Goal: Information Seeking & Learning: Check status

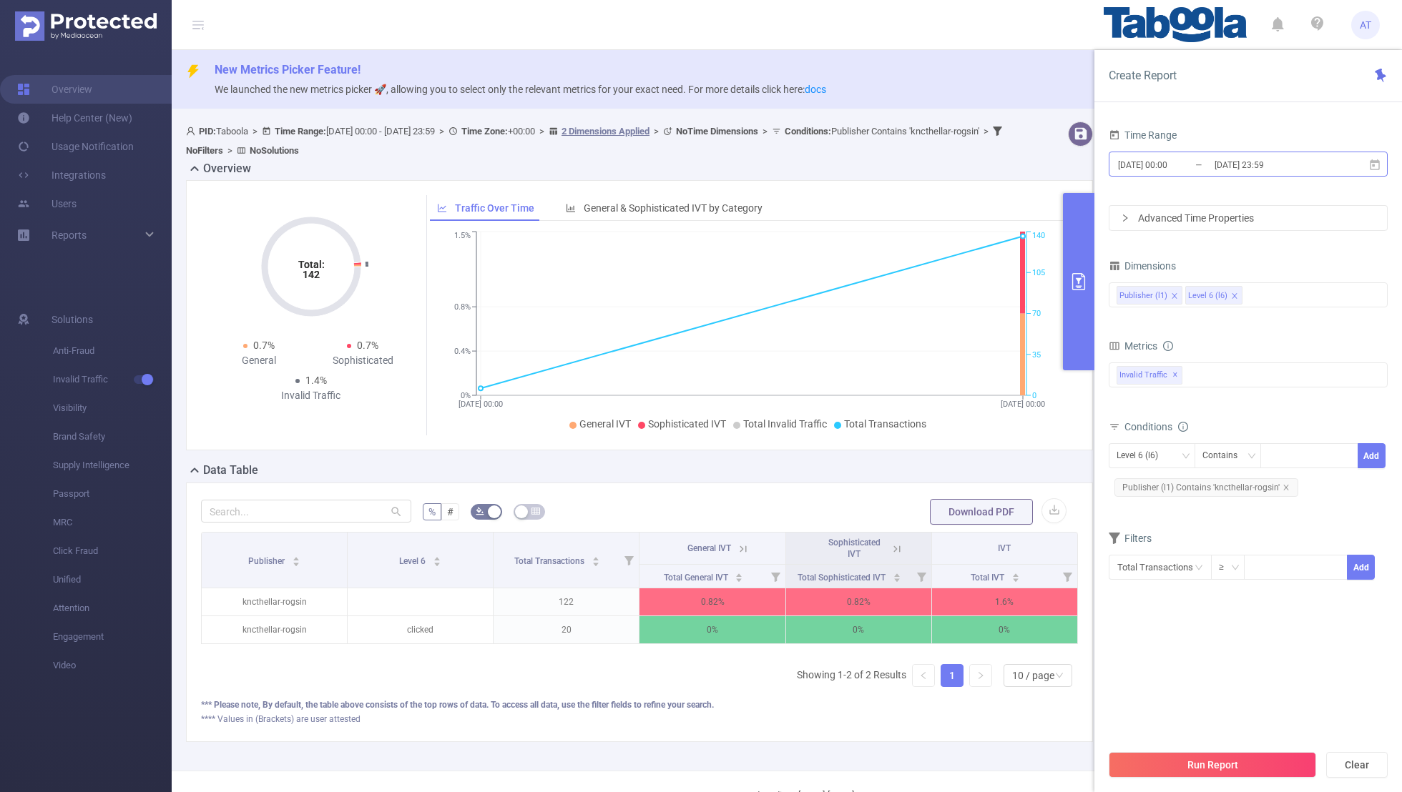
click at [1187, 164] on input "[DATE] 00:00" at bounding box center [1174, 164] width 116 height 19
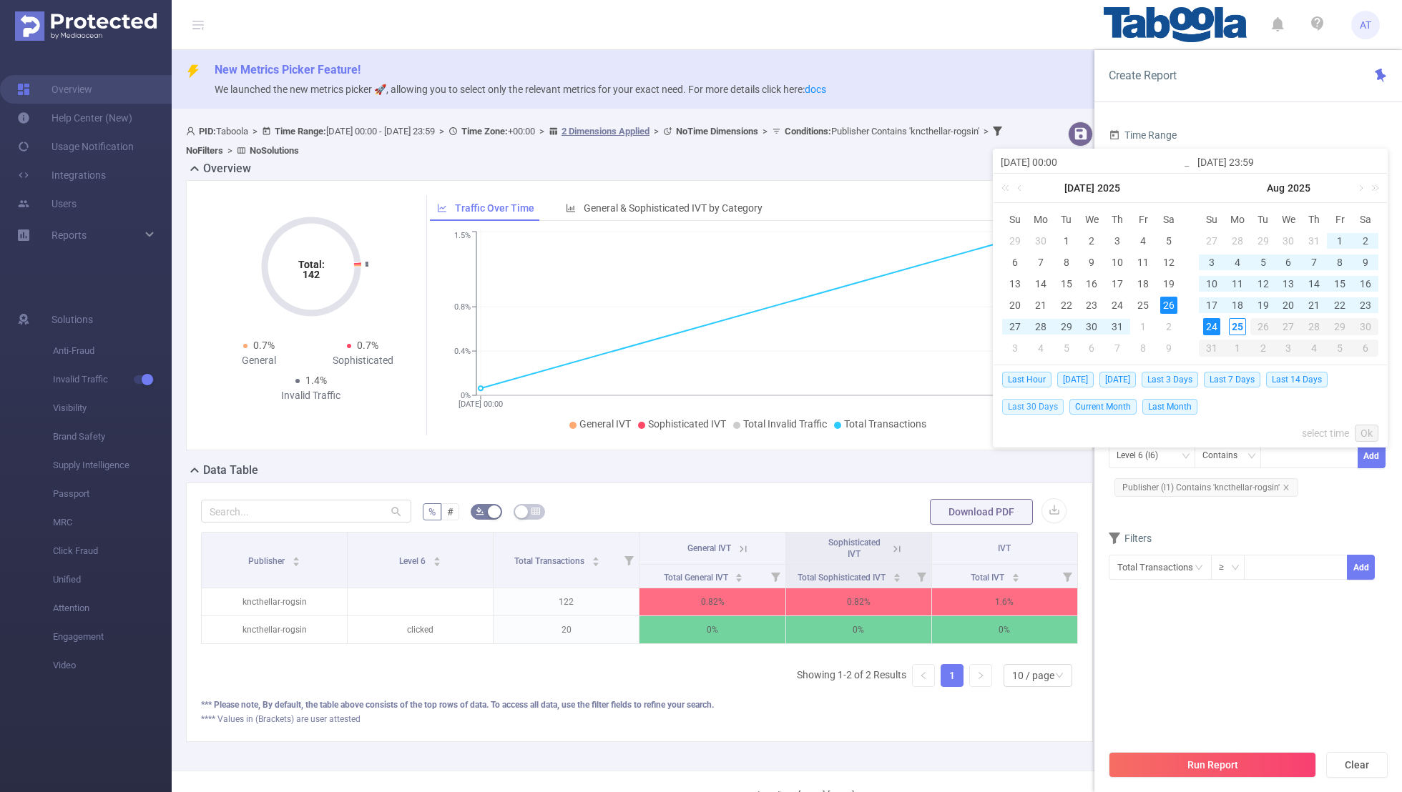
click at [1021, 400] on span "Last 30 Days" at bounding box center [1033, 407] width 62 height 16
type input "[DATE] 00:00"
type input "[DATE] 23:59"
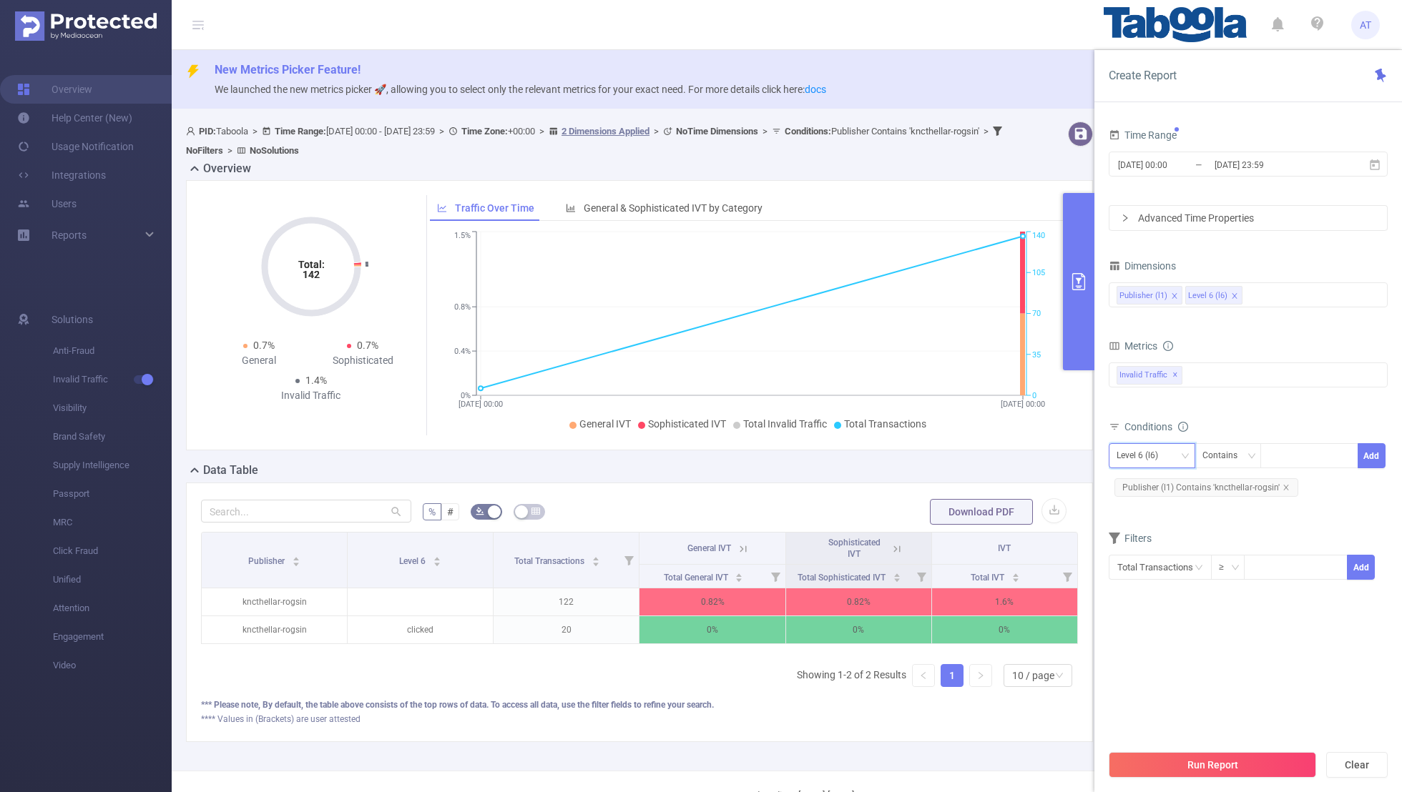
click at [1134, 451] on div "Level 6 (l6)" at bounding box center [1141, 456] width 51 height 24
click at [1133, 479] on li "Publisher (l1)" at bounding box center [1152, 483] width 87 height 23
click at [1284, 484] on icon "icon: close" at bounding box center [1285, 487] width 7 height 7
click at [1278, 462] on div at bounding box center [1309, 456] width 82 height 24
paste input "xuliang-musichubz"
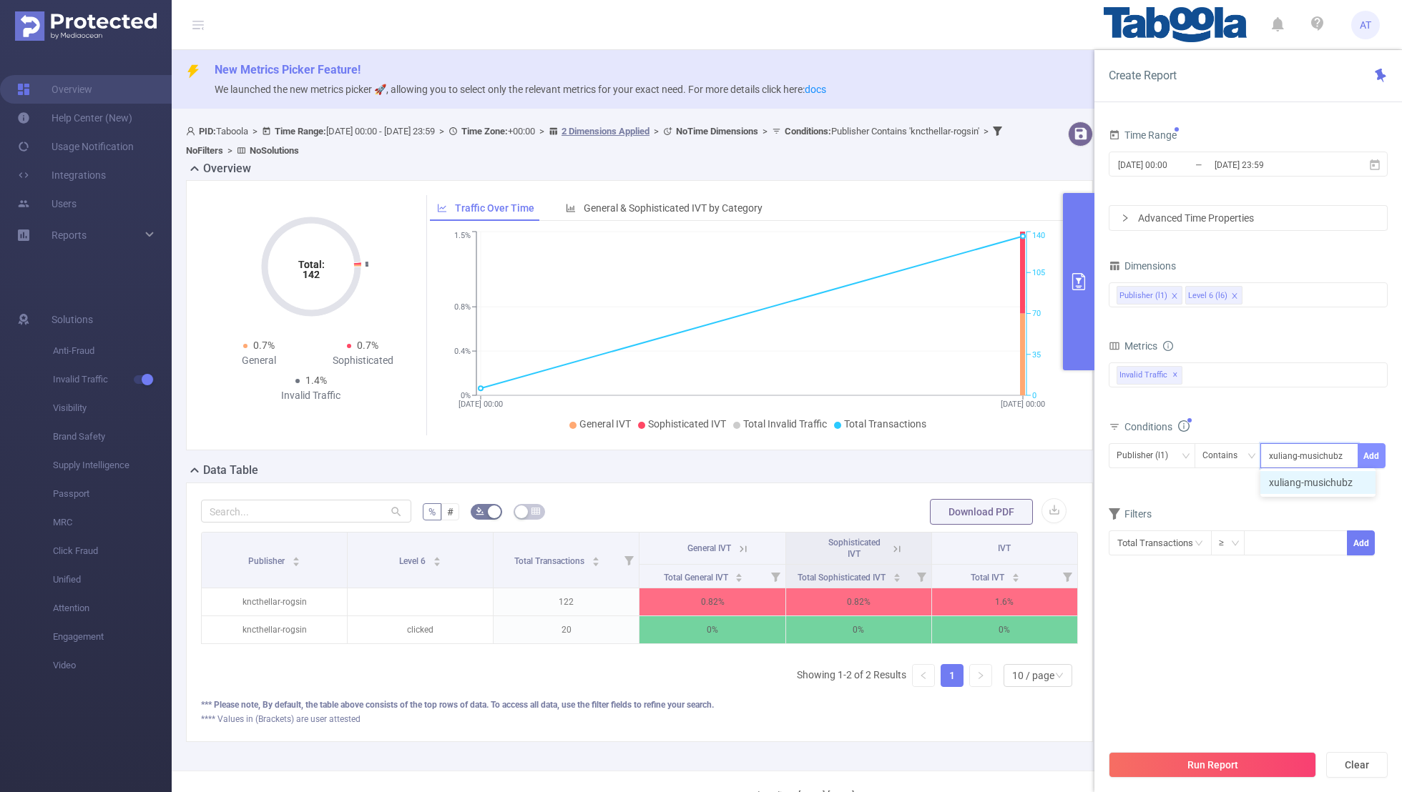
type input "xuliang-musichubz"
click at [1381, 448] on button "Add" at bounding box center [1372, 455] width 28 height 25
click at [1215, 529] on div "Filters" at bounding box center [1248, 541] width 279 height 24
click at [1181, 161] on input "[DATE] 00:00" at bounding box center [1174, 164] width 116 height 19
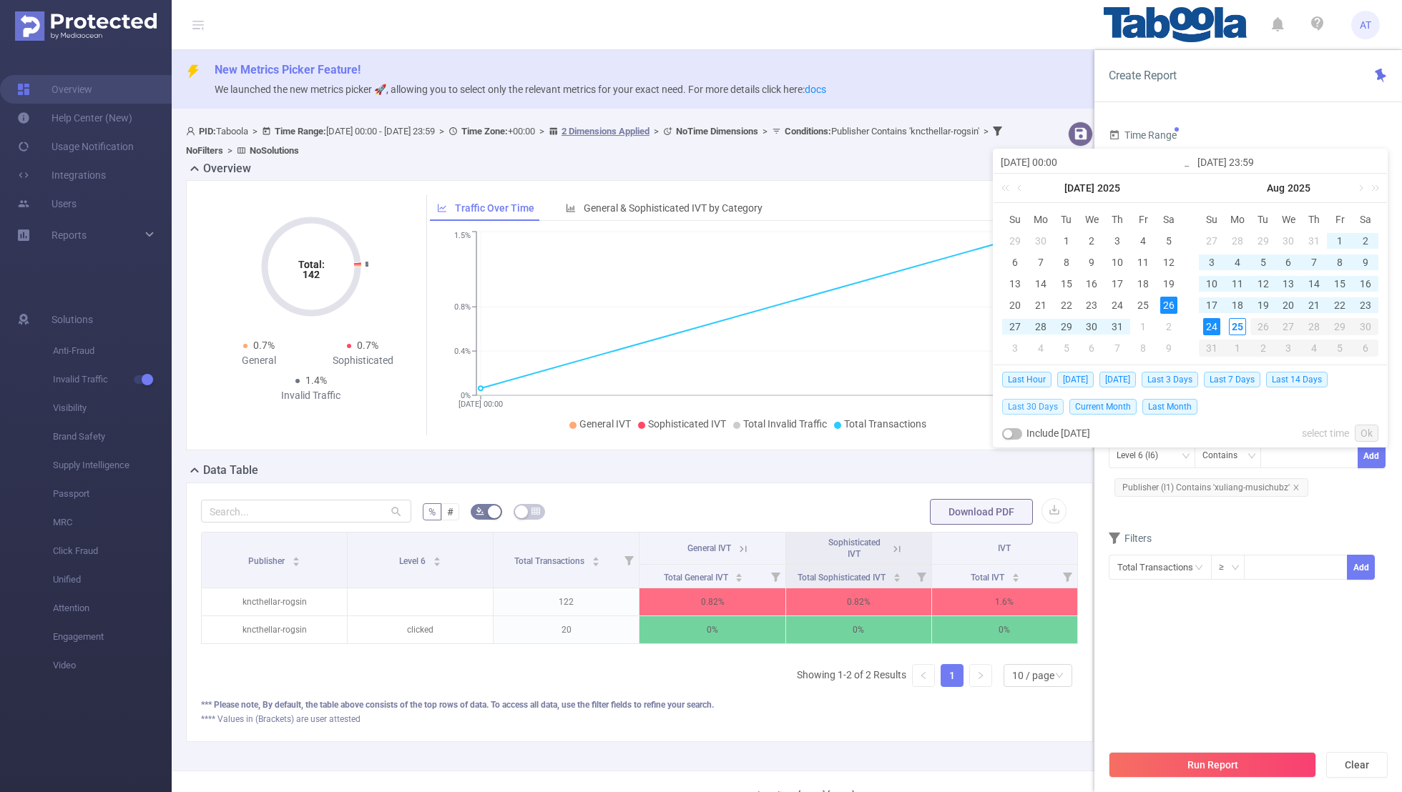
click at [1035, 406] on span "Last 30 Days" at bounding box center [1033, 407] width 62 height 16
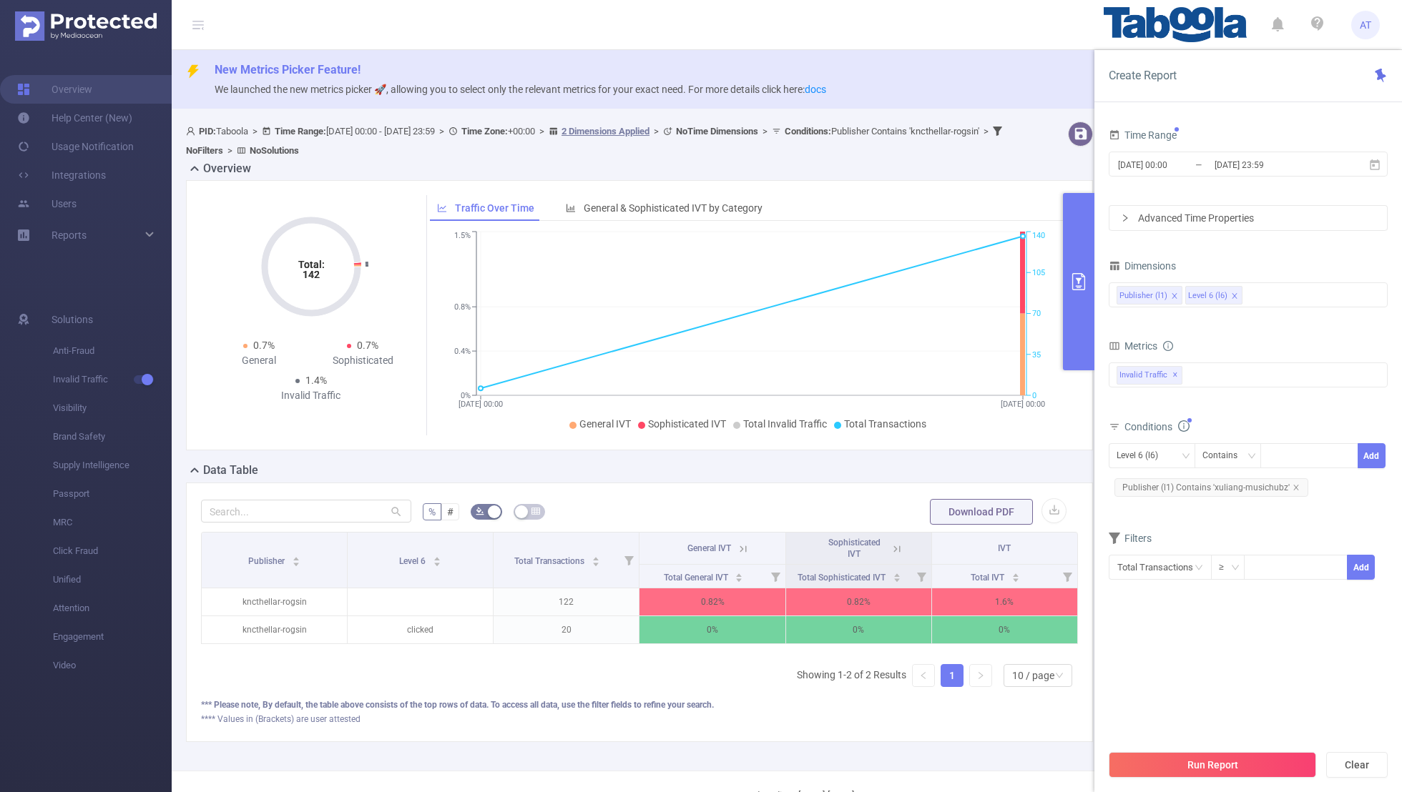
click at [1148, 618] on section "Time Range [DATE] 00:00 _ [DATE] 23:59 Advanced Time Properties Dimensions Publ…" at bounding box center [1248, 433] width 279 height 617
click at [1179, 754] on button "Run Report" at bounding box center [1212, 765] width 207 height 26
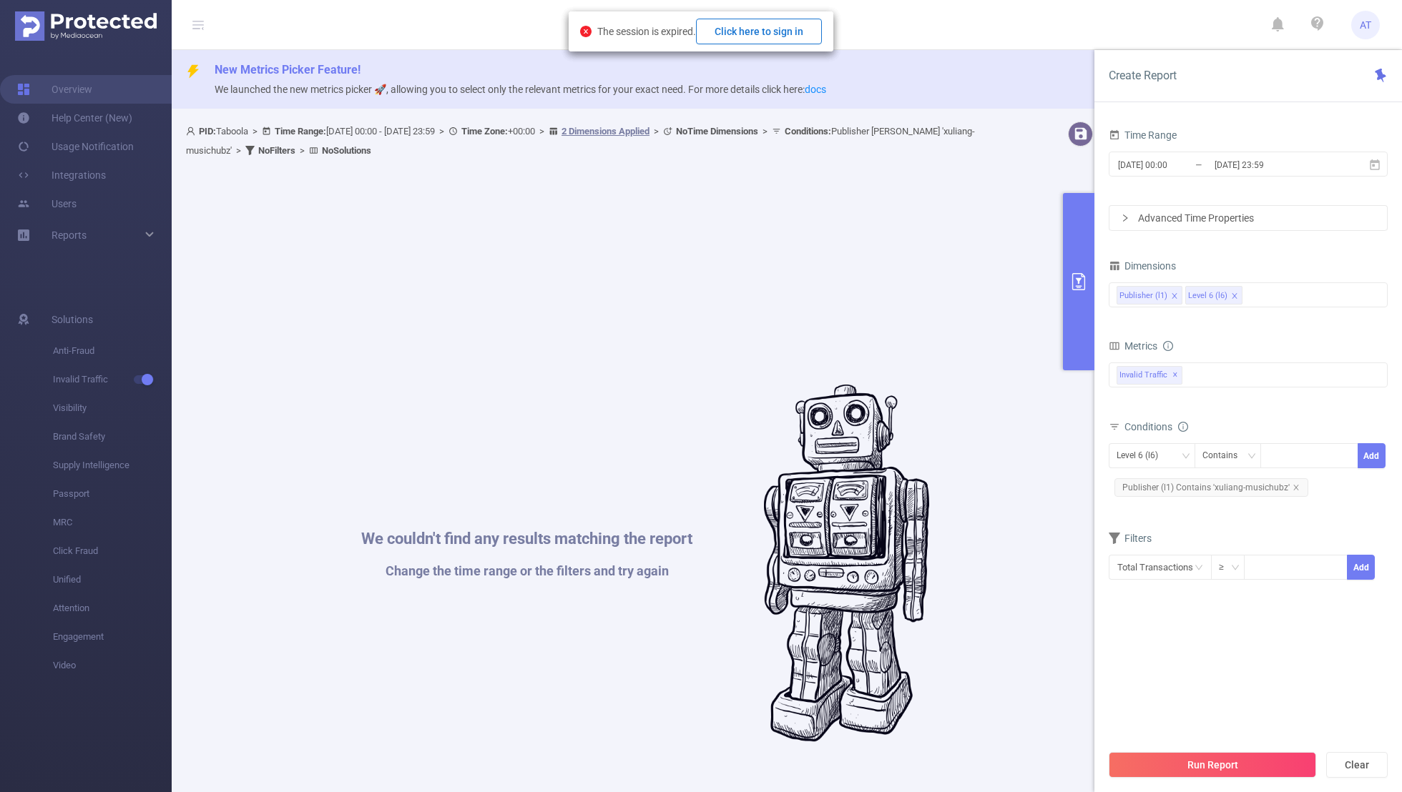
click at [766, 27] on button "Click here to sign in" at bounding box center [759, 32] width 126 height 26
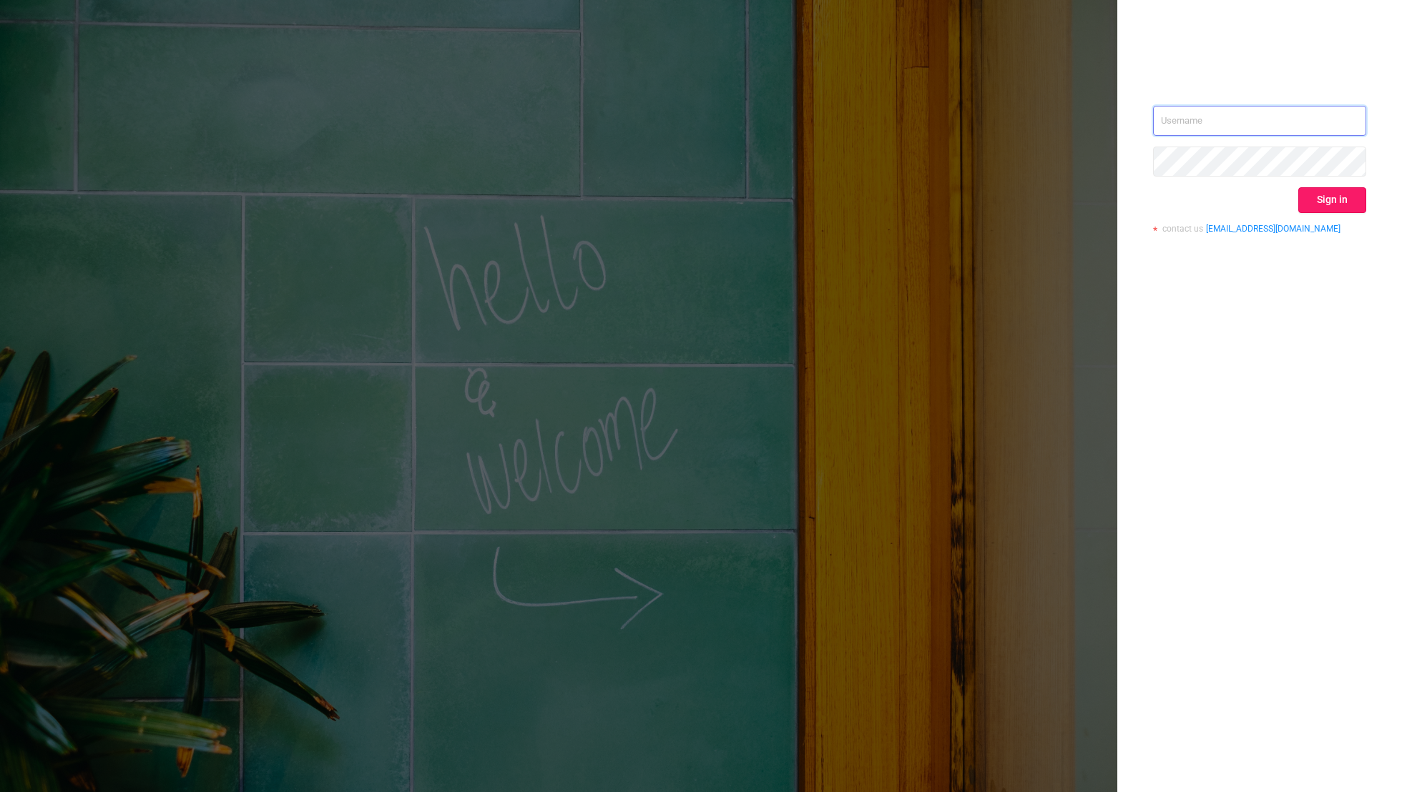
type input "aman.t@taboola.com"
click at [1343, 197] on button "Sign in" at bounding box center [1332, 200] width 68 height 26
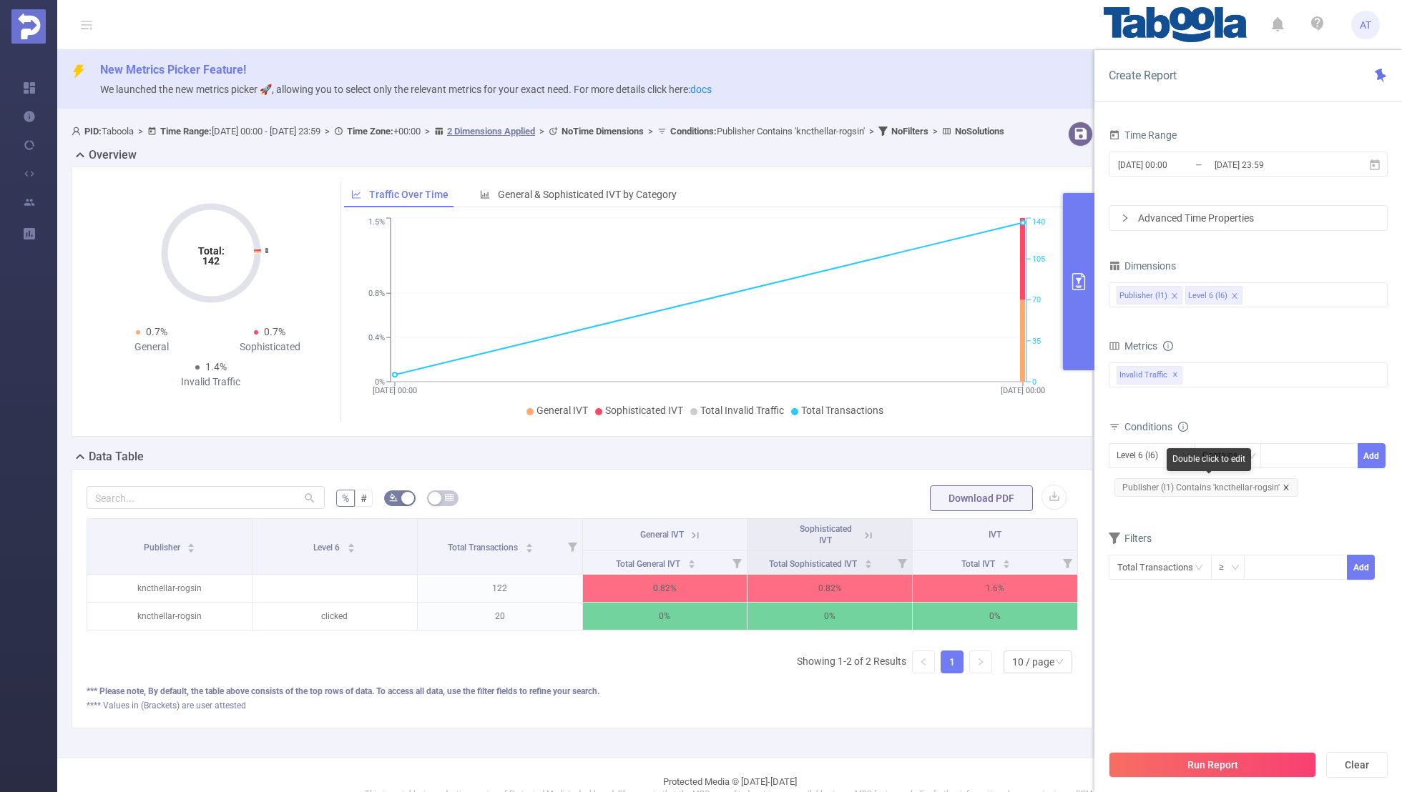
click at [1286, 484] on icon "icon: close" at bounding box center [1285, 487] width 7 height 7
click at [1172, 453] on div "Level 6 (l6)" at bounding box center [1151, 456] width 71 height 24
click at [1143, 482] on li "Publisher (l1)" at bounding box center [1152, 483] width 87 height 23
click at [1290, 456] on div at bounding box center [1309, 456] width 82 height 24
paste input "xuliang-musichubz"
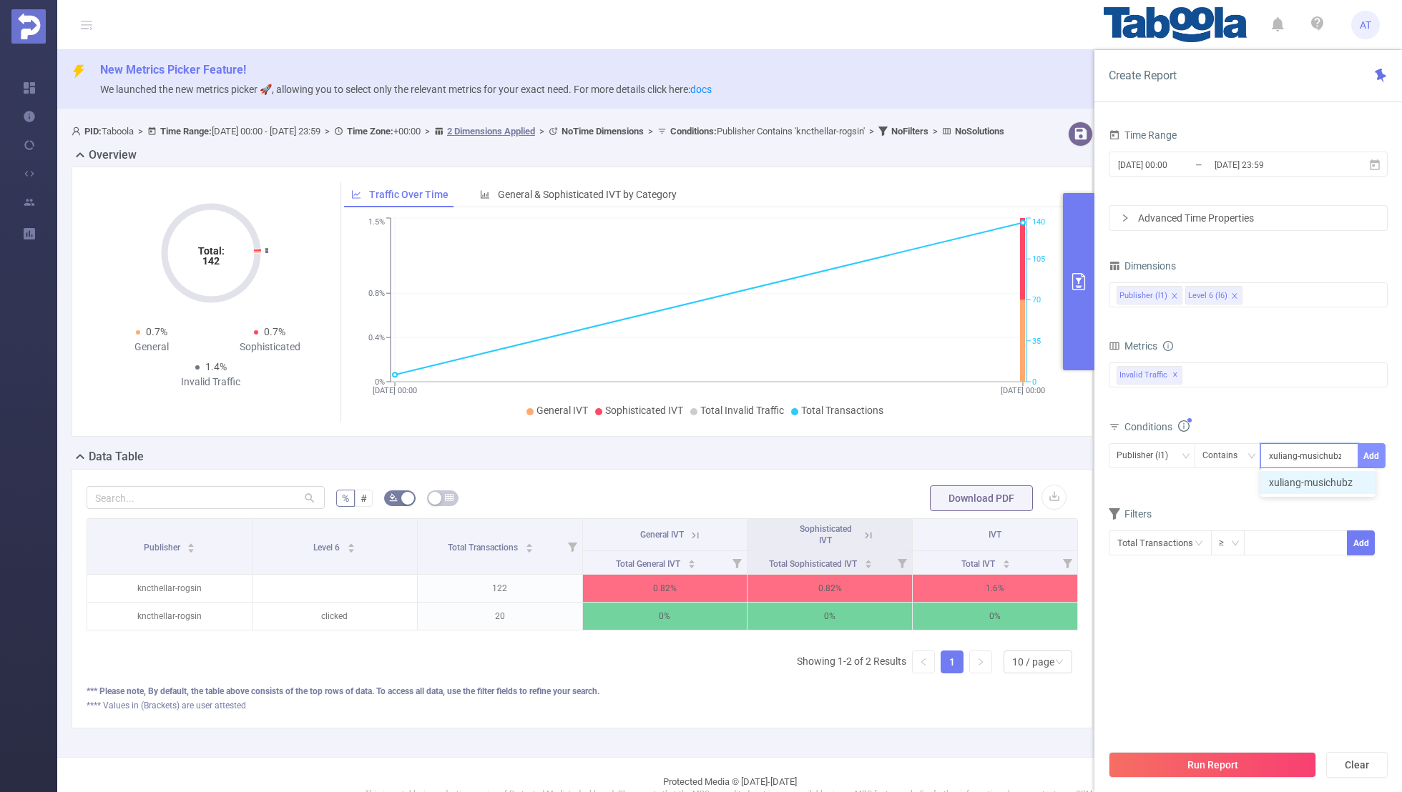
type input "xuliang-musichubz"
click at [1373, 454] on button "Add" at bounding box center [1372, 455] width 28 height 25
click at [1211, 509] on form "Dimensions Publisher (l1) Level 6 (l6) Metrics Total General IVT Data Centers D…" at bounding box center [1248, 427] width 279 height 343
click at [1164, 168] on input "[DATE] 00:00" at bounding box center [1174, 164] width 116 height 19
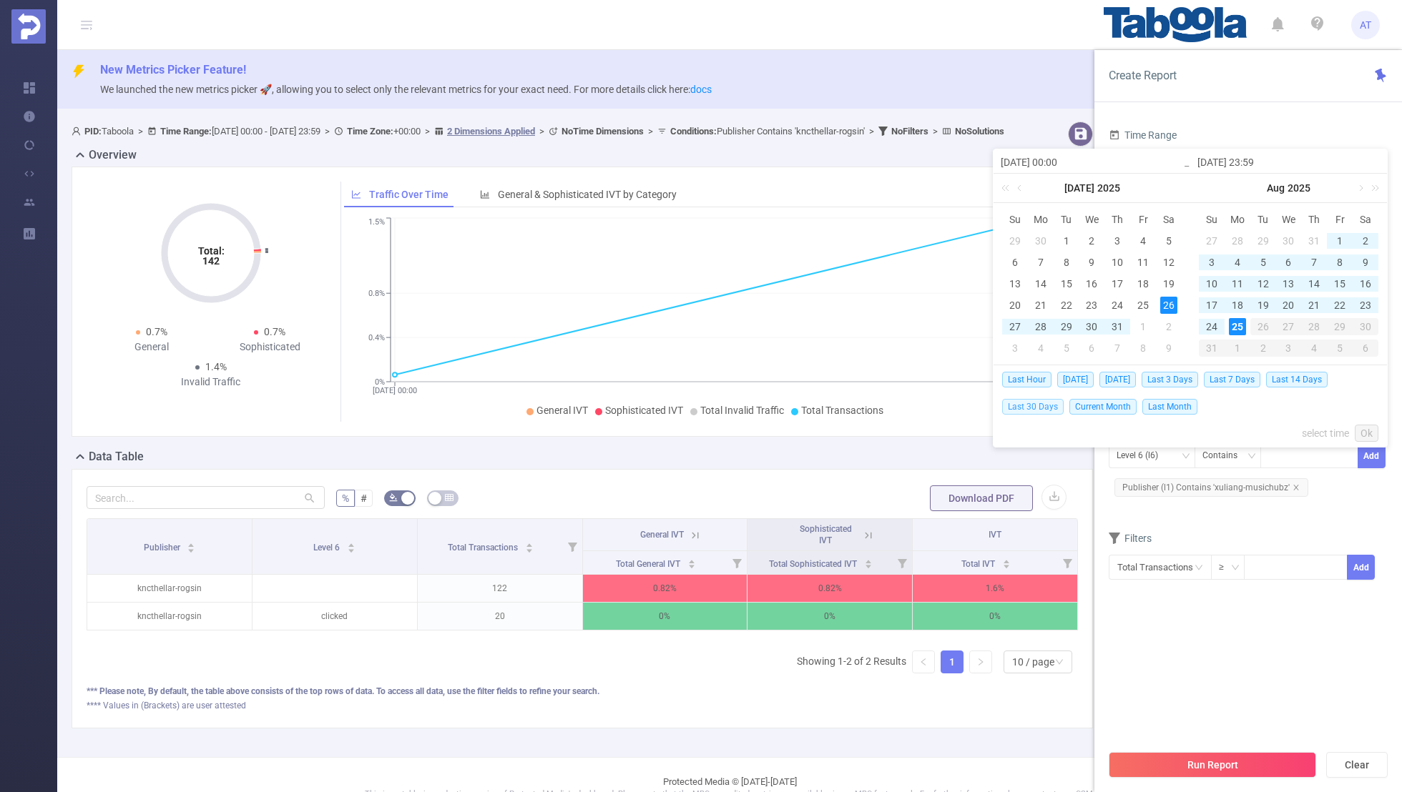
click at [1030, 408] on span "Last 30 Days" at bounding box center [1033, 407] width 62 height 16
type input "[DATE] 00:00"
type input "[DATE] 23:59"
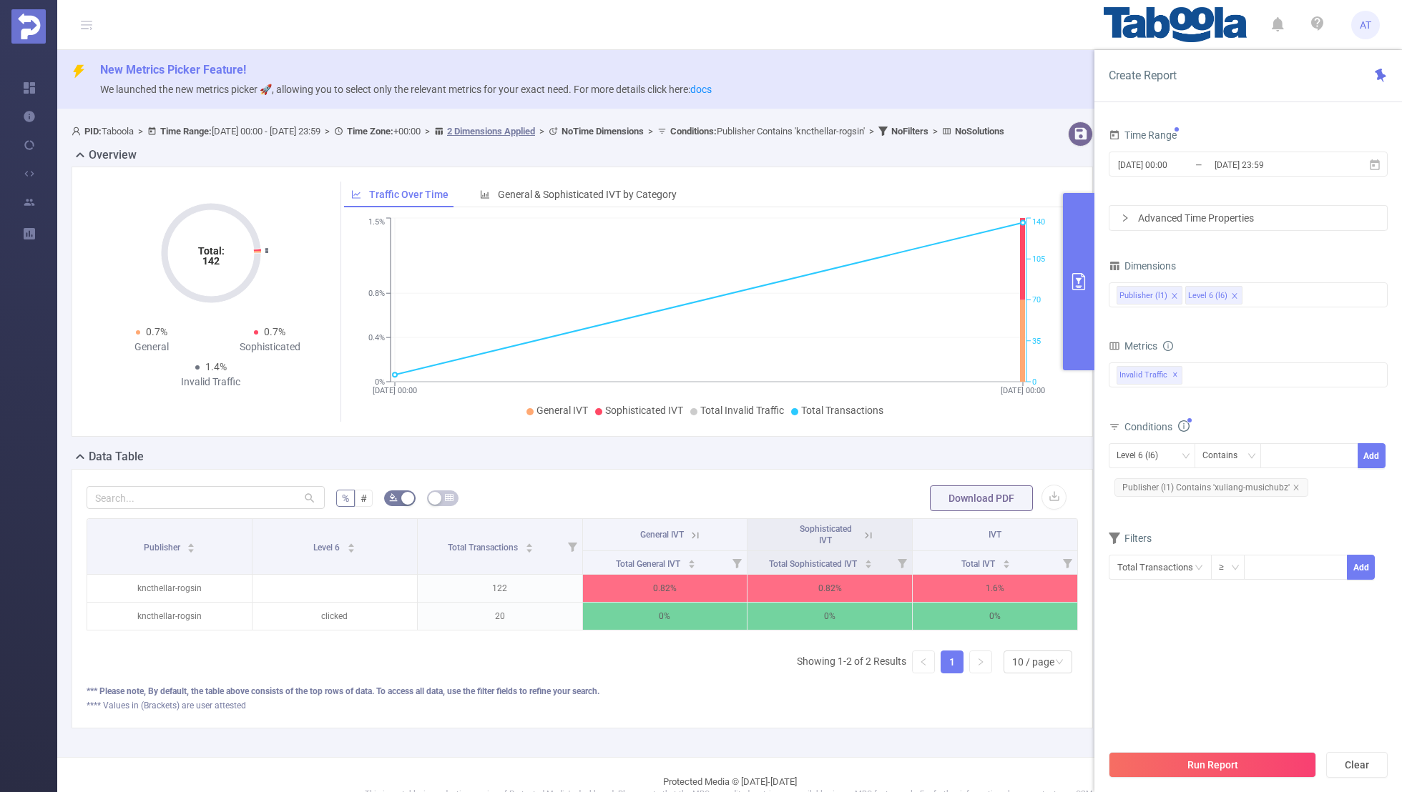
click at [1180, 666] on section "Time Range 2025-07-26 00:00 _ 2025-08-24 23:59 Advanced Time Properties Dimensi…" at bounding box center [1248, 433] width 279 height 617
click at [1218, 762] on button "Run Report" at bounding box center [1212, 765] width 207 height 26
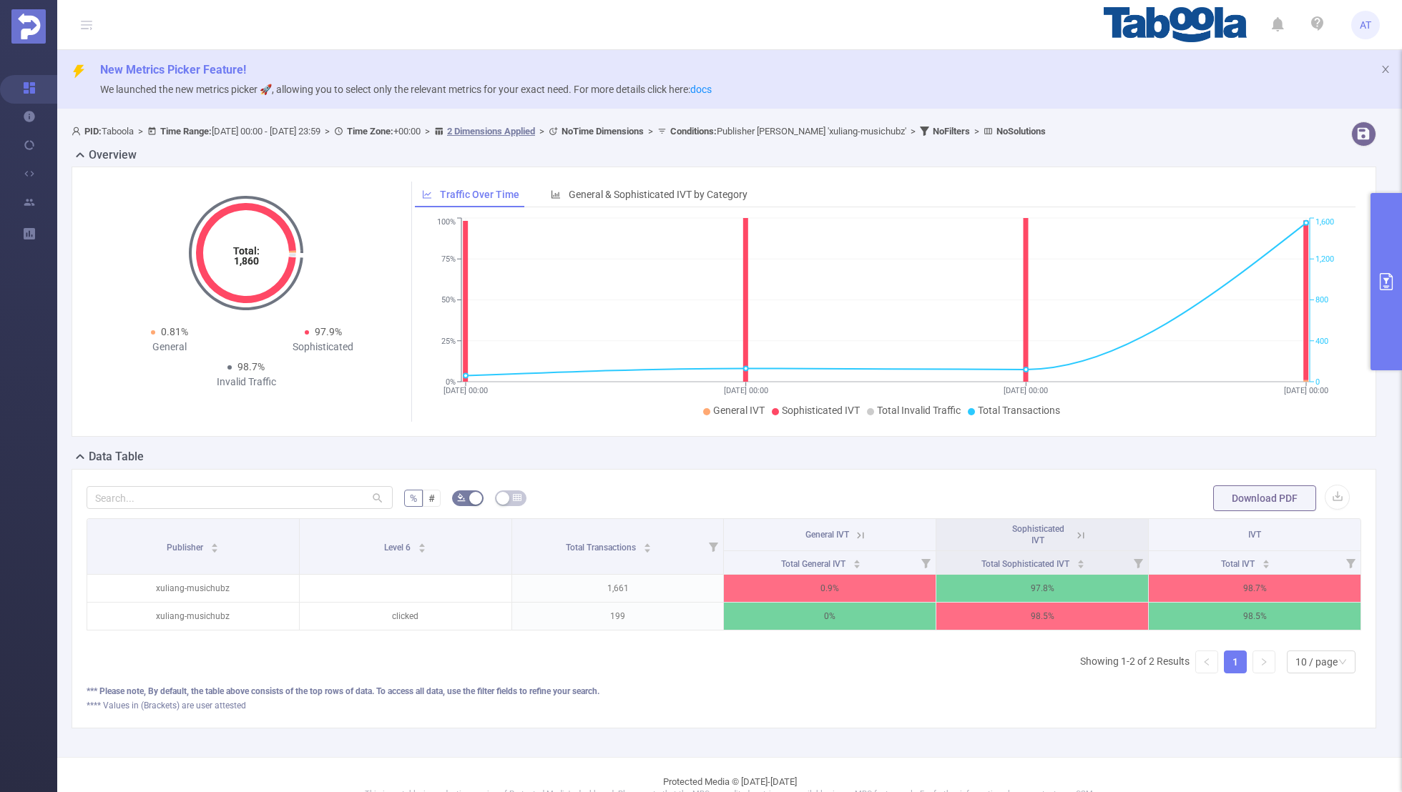
click at [1079, 531] on icon at bounding box center [1080, 535] width 13 height 13
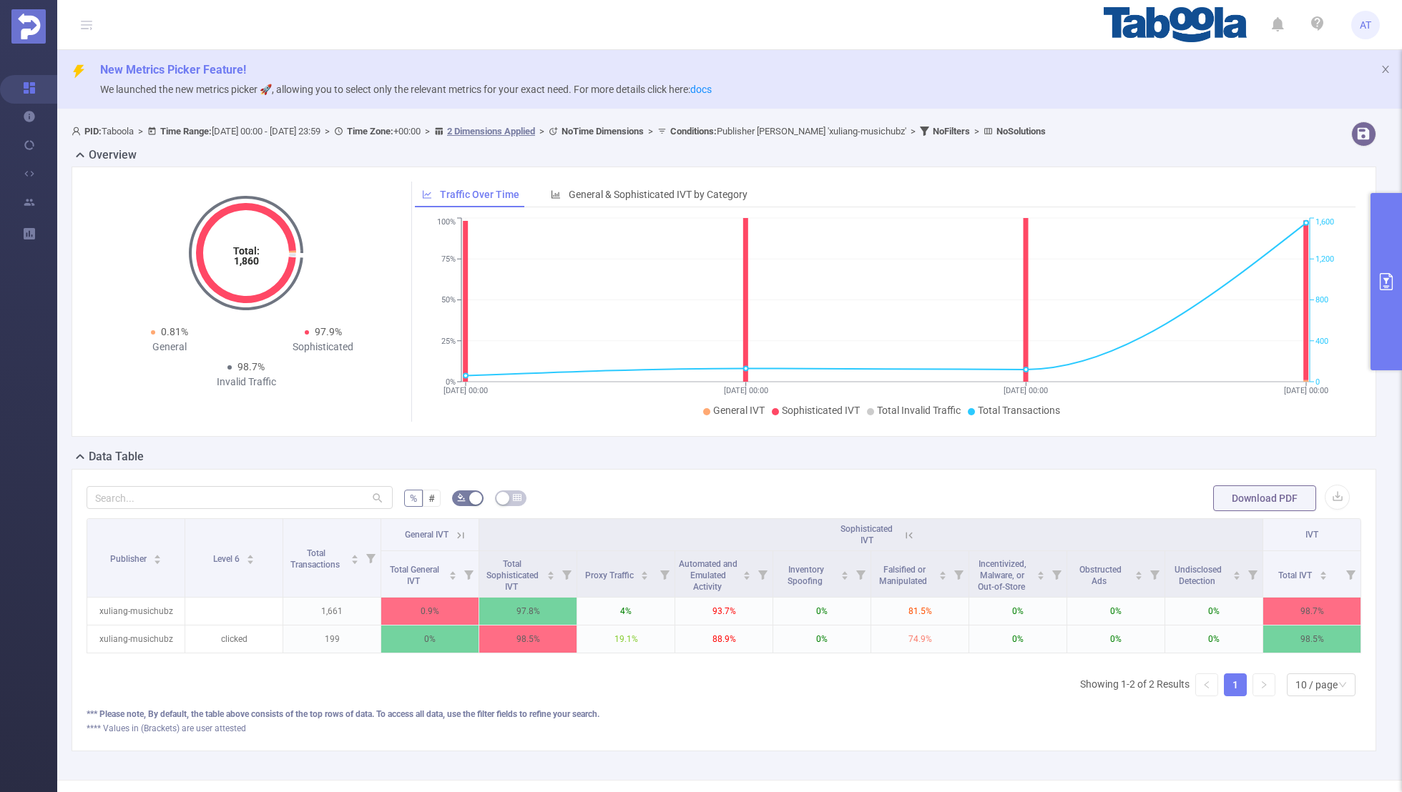
click at [467, 538] on th "General IVT" at bounding box center [430, 535] width 98 height 32
click at [460, 532] on icon at bounding box center [460, 535] width 13 height 13
